Goal: Transaction & Acquisition: Purchase product/service

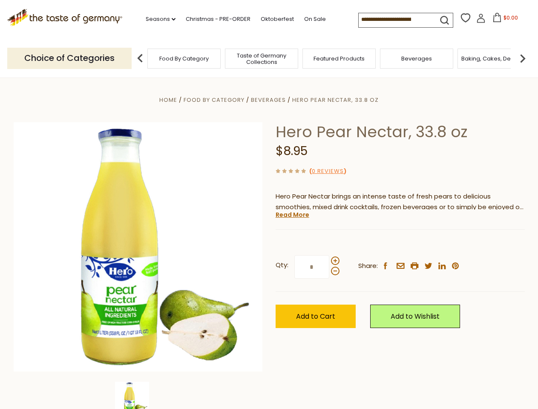
click at [269, 204] on div "Home Food By Category [GEOGRAPHIC_DATA] Hero Pear Nectar, 33.8 oz Hero Pear Nec…" at bounding box center [268, 258] width 523 height 328
click at [157, 19] on link "Seasons dropdown_arrow" at bounding box center [161, 18] width 30 height 9
click at [503, 20] on span "$0.00" at bounding box center [510, 17] width 14 height 7
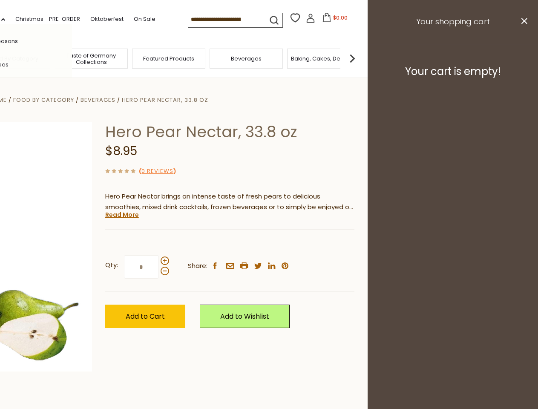
click at [143, 58] on span "Featured Products" at bounding box center [168, 58] width 51 height 6
click at [522, 58] on footer "Your cart is empty!" at bounding box center [452, 71] width 170 height 55
click at [269, 243] on div "Qty: * Share: facebook email printer twitter linkedin pinterest" at bounding box center [229, 266] width 249 height 49
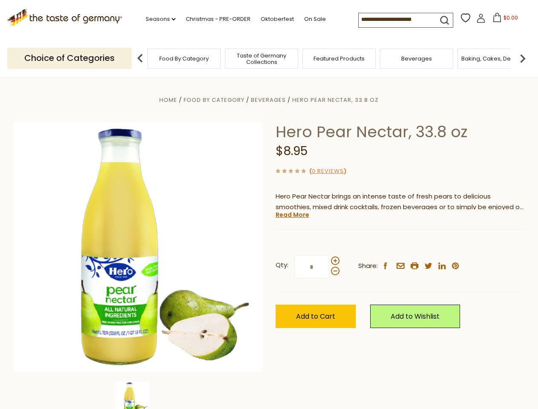
click at [138, 395] on div "Home Food By Category [GEOGRAPHIC_DATA] Hero Pear Nectar, 33.8 oz Hero Pear Nec…" at bounding box center [268, 258] width 523 height 328
click at [138, 395] on img at bounding box center [132, 398] width 34 height 34
click at [292, 214] on link "Read More" at bounding box center [292, 214] width 34 height 9
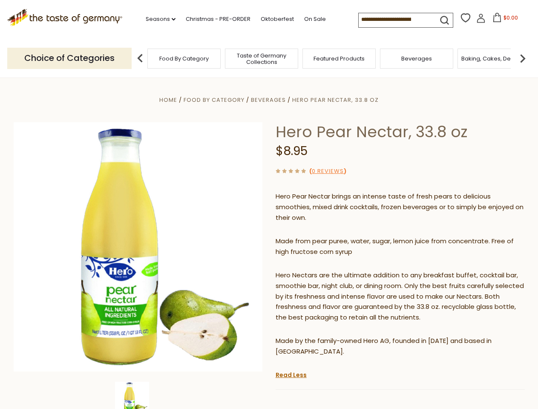
click at [335, 270] on p "Hero Nectars are the ultimate addition to any breakfast buffet, cocktail bar, s…" at bounding box center [399, 296] width 249 height 53
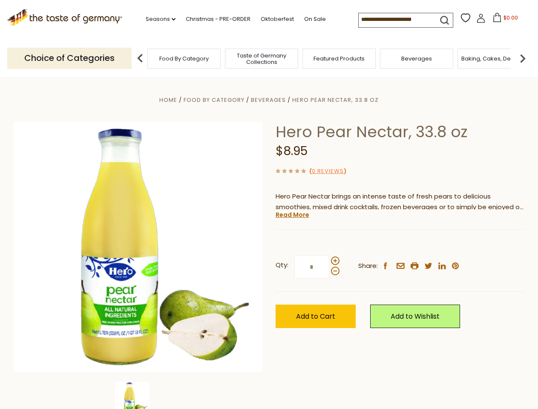
click at [269, 204] on div "Home Food By Category [GEOGRAPHIC_DATA] Hero Pear Nectar, 33.8 oz Hero Pear Nec…" at bounding box center [268, 258] width 523 height 328
click at [157, 19] on link "Seasons dropdown_arrow" at bounding box center [161, 18] width 30 height 9
click at [503, 20] on span "$0.00" at bounding box center [510, 17] width 14 height 7
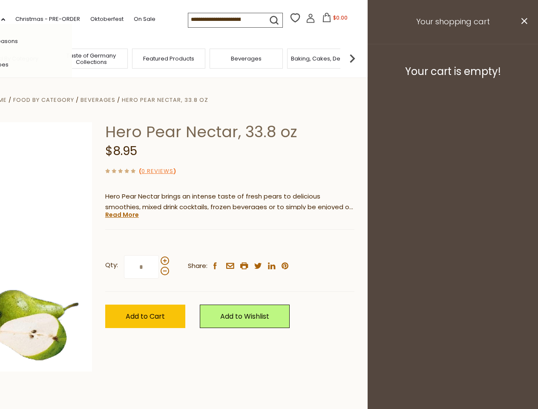
click at [143, 58] on span "Featured Products" at bounding box center [168, 58] width 51 height 6
click at [522, 58] on footer "Your cart is empty!" at bounding box center [452, 71] width 170 height 55
click at [269, 243] on div "Qty: * Share: facebook email printer twitter linkedin pinterest" at bounding box center [229, 266] width 249 height 49
click at [138, 395] on div "Home Food By Category [GEOGRAPHIC_DATA] Hero Pear Nectar, 33.8 oz Hero Pear Nec…" at bounding box center [98, 258] width 523 height 328
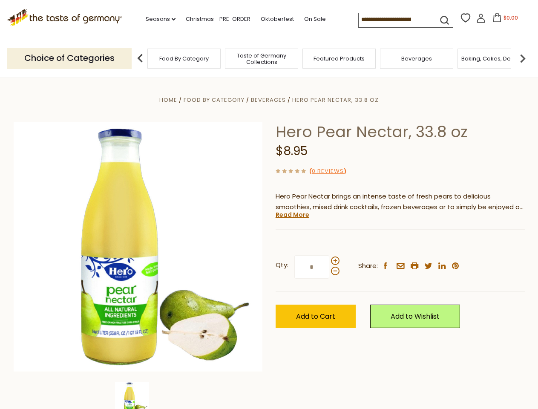
click at [138, 395] on img at bounding box center [132, 398] width 34 height 34
click at [292, 214] on link "Read More" at bounding box center [292, 214] width 34 height 9
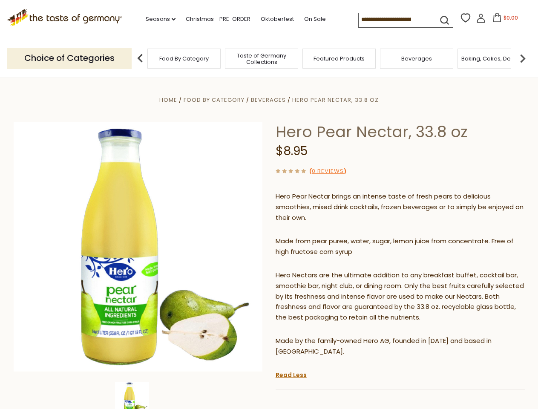
click at [335, 270] on p "Hero Nectars are the ultimate addition to any breakfast buffet, cocktail bar, s…" at bounding box center [399, 296] width 249 height 53
